Goal: Transaction & Acquisition: Subscribe to service/newsletter

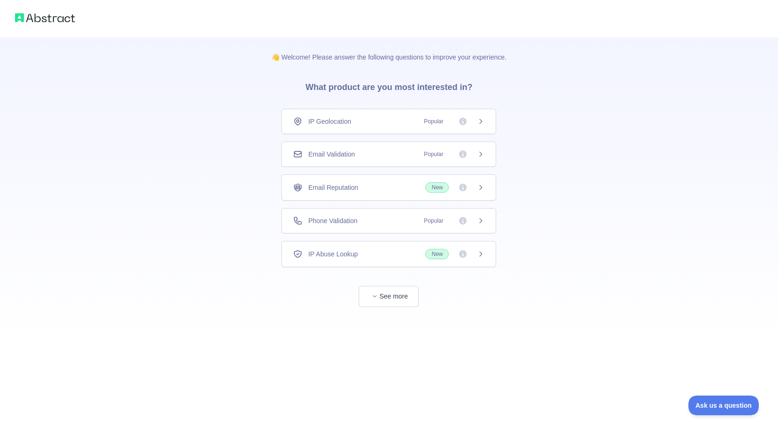
click at [484, 153] on icon at bounding box center [481, 155] width 8 height 8
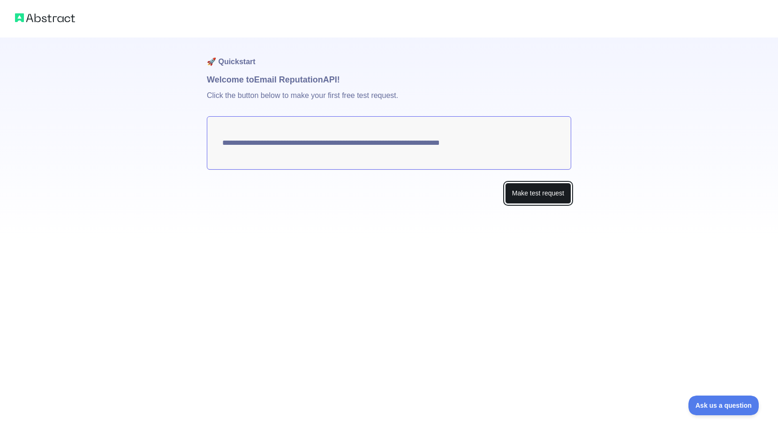
click at [536, 192] on button "Make test request" at bounding box center [538, 193] width 66 height 21
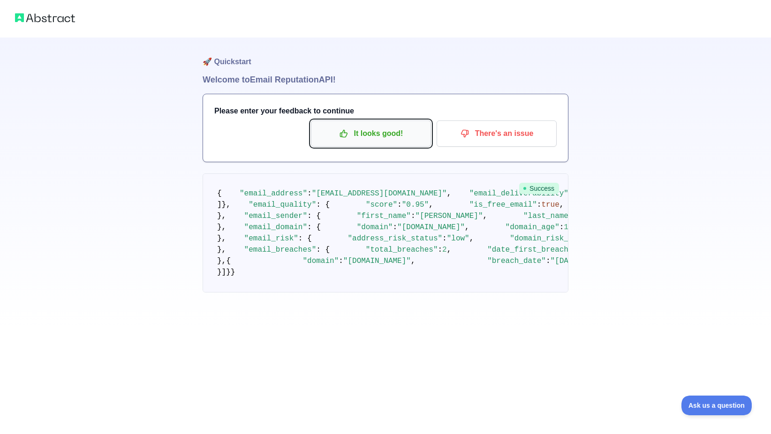
click at [361, 134] on p "It looks good!" at bounding box center [371, 134] width 106 height 16
